Goal: Transaction & Acquisition: Download file/media

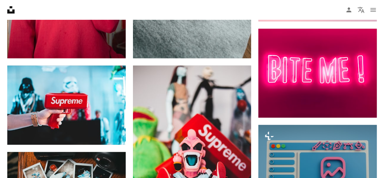
scroll to position [557, 0]
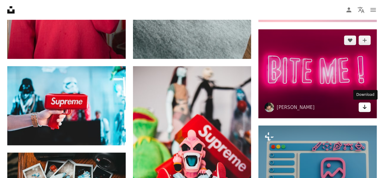
click at [362, 105] on icon "Arrow pointing down" at bounding box center [364, 106] width 5 height 7
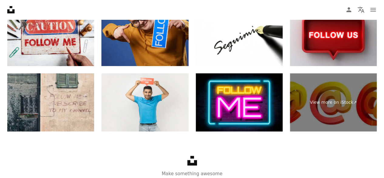
scroll to position [1168, 0]
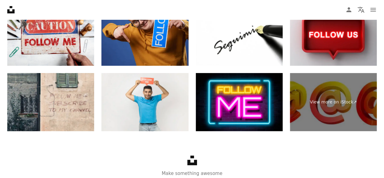
click at [252, 6] on nav "Unsplash logo Unsplash Home A photo Pen Tool A compass A stack of folders Downl…" at bounding box center [192, 9] width 384 height 19
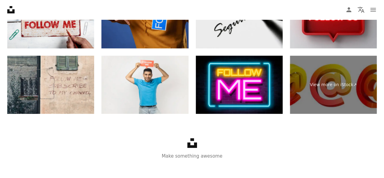
scroll to position [1191, 0]
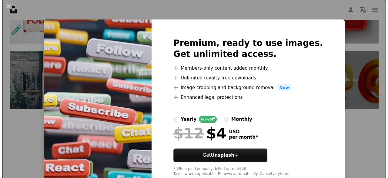
scroll to position [259, 0]
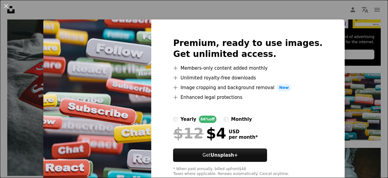
drag, startPoint x: 370, startPoint y: 89, endPoint x: 363, endPoint y: 88, distance: 6.7
click at [369, 88] on div "An X shape Premium, ready to use images. Get unlimited access. A plus sign Memb…" at bounding box center [194, 89] width 388 height 178
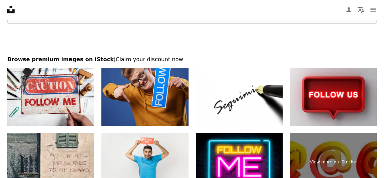
scroll to position [1100, 0]
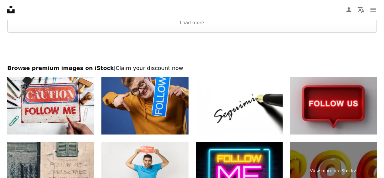
click at [324, 111] on img at bounding box center [333, 105] width 87 height 58
